Goal: Information Seeking & Learning: Learn about a topic

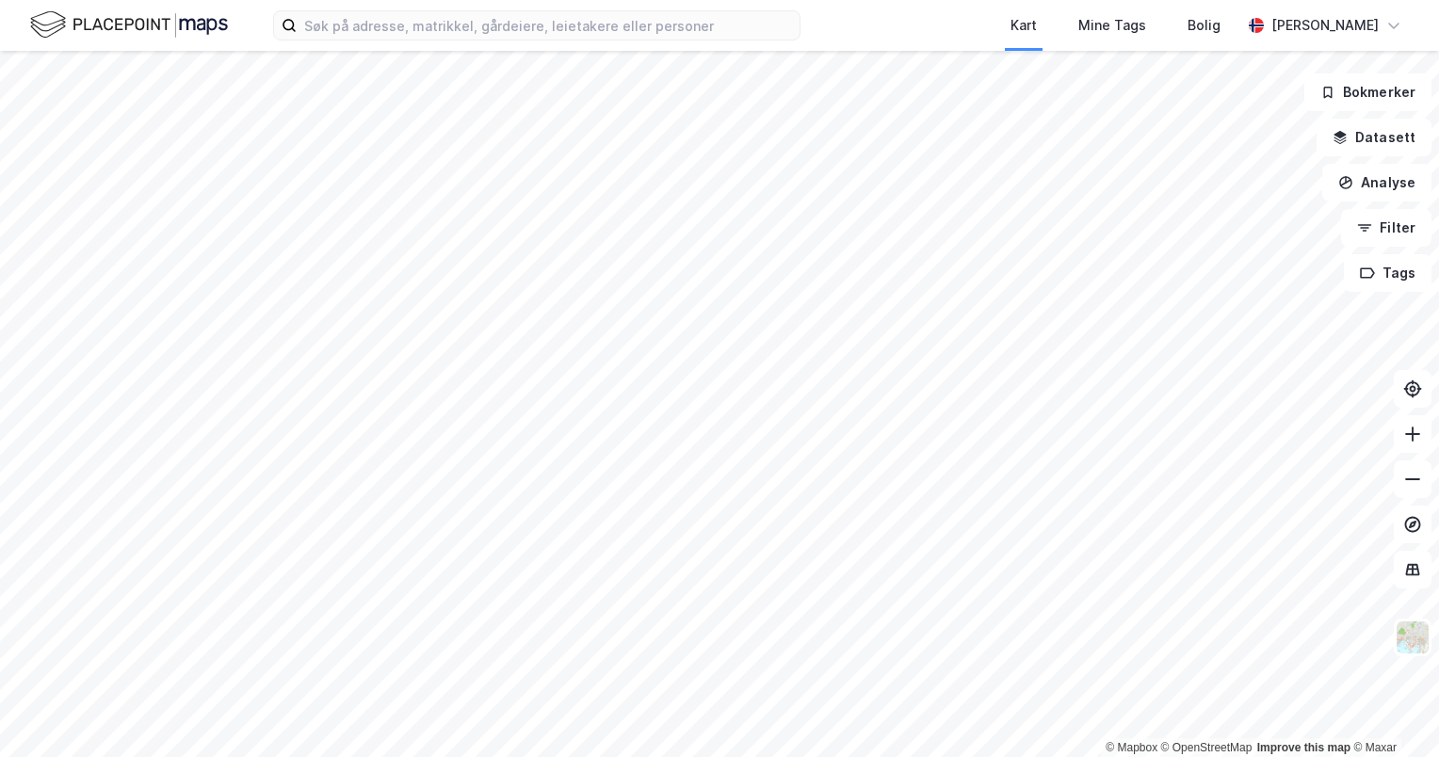
click at [382, 41] on div "Kart Mine Tags Bolig [PERSON_NAME]" at bounding box center [719, 25] width 1439 height 51
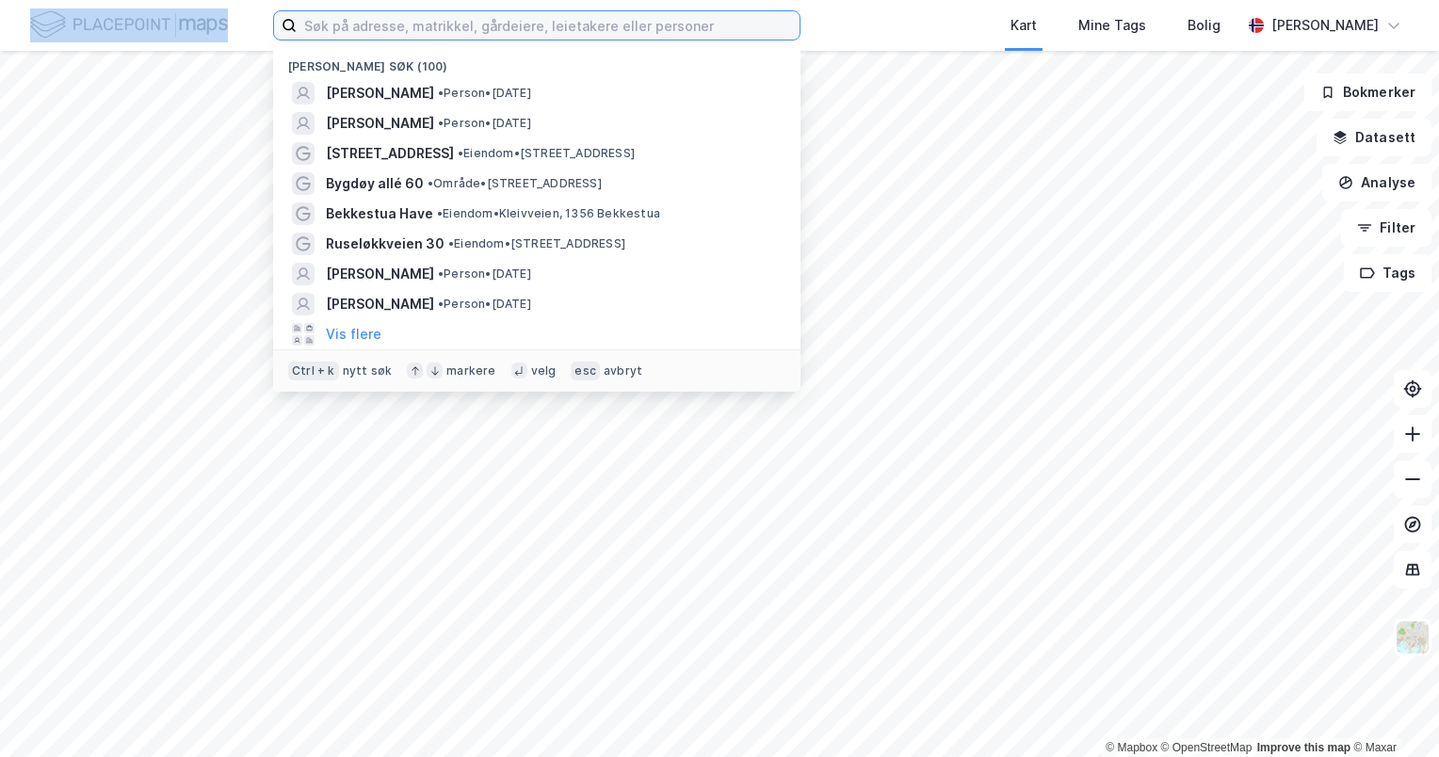
drag, startPoint x: 382, startPoint y: 41, endPoint x: 384, endPoint y: 18, distance: 23.6
click at [384, 18] on input at bounding box center [548, 25] width 503 height 28
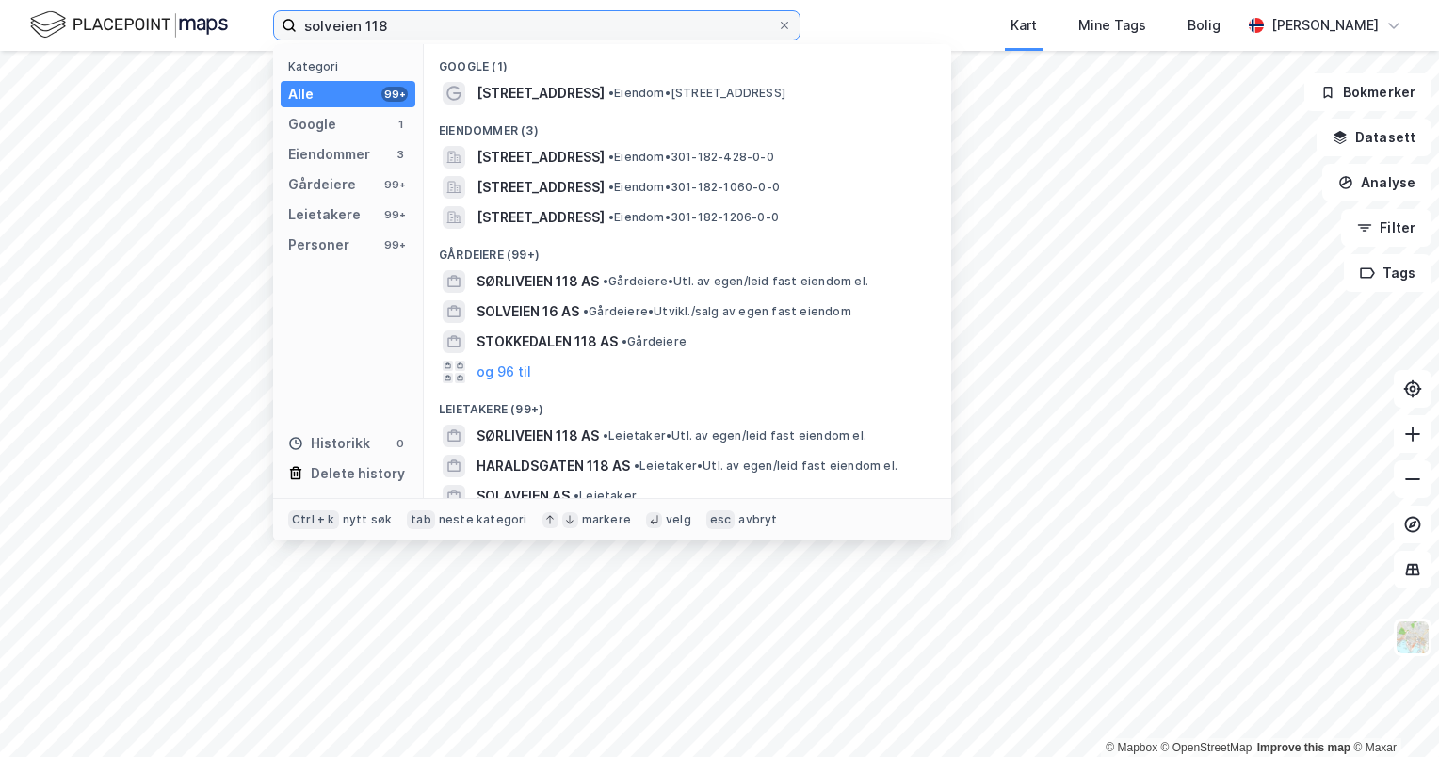
type input "solveien 118"
click at [550, 82] on span "[STREET_ADDRESS]" at bounding box center [540, 93] width 128 height 23
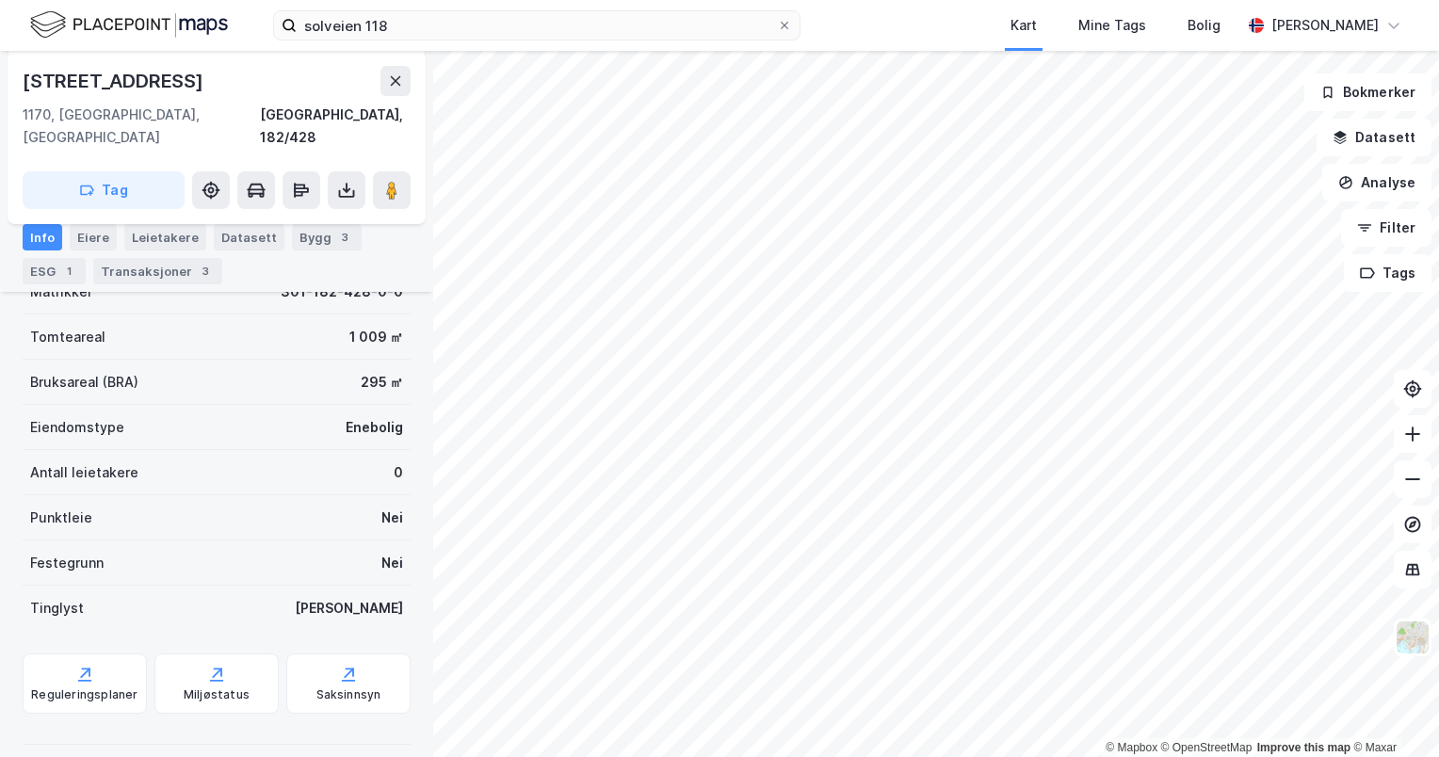
scroll to position [190, 0]
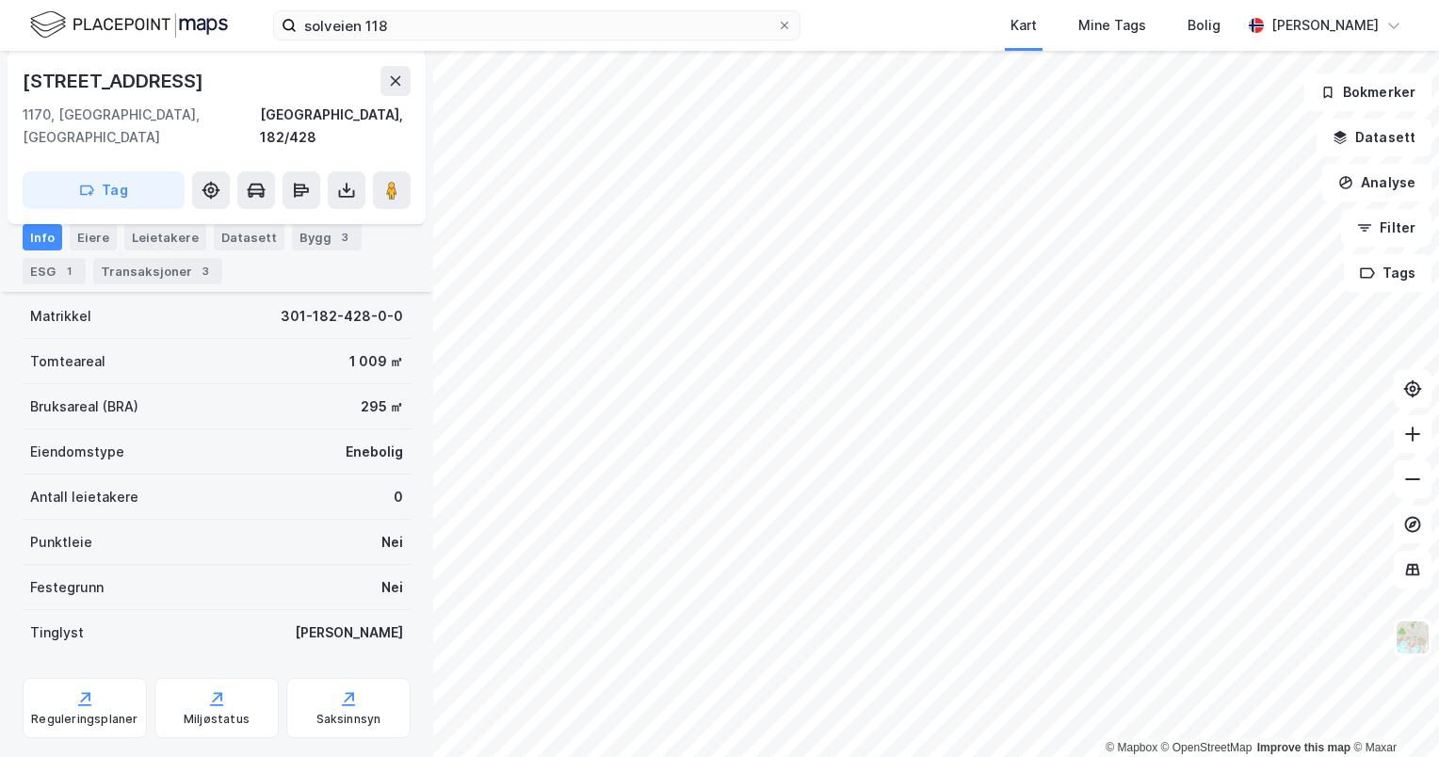
click at [176, 265] on div "Transaksjoner 3" at bounding box center [157, 271] width 129 height 26
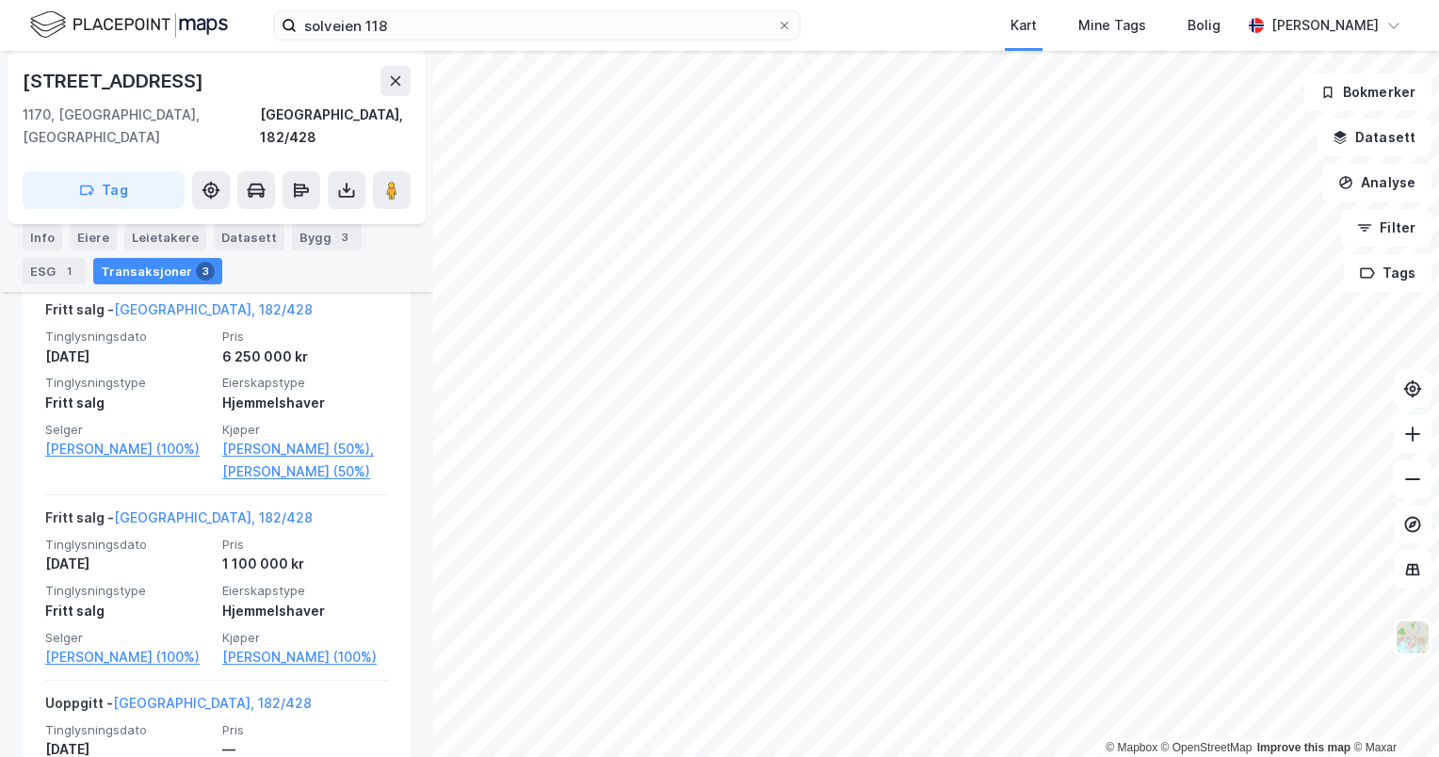
scroll to position [505, 0]
